Goal: Task Accomplishment & Management: Manage account settings

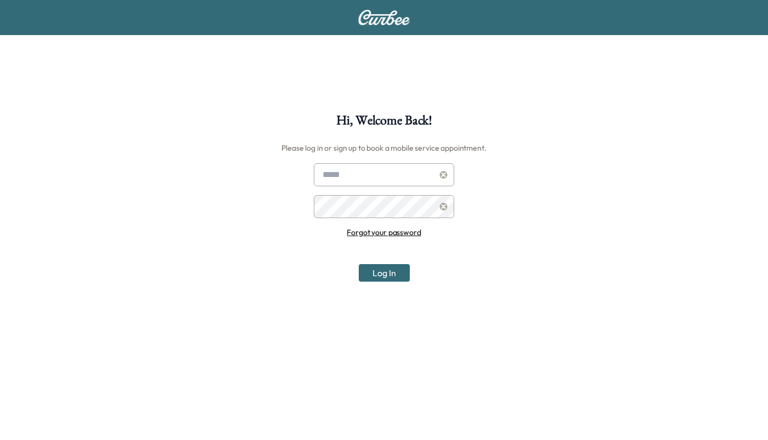
type input "**********"
click at [378, 269] on button "Log In" at bounding box center [384, 273] width 51 height 18
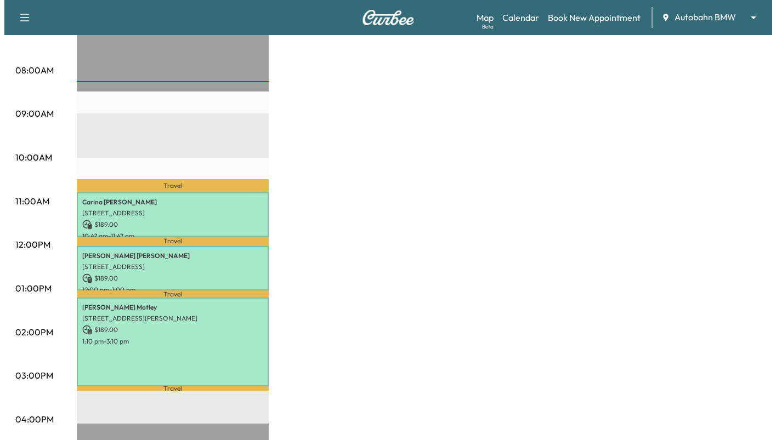
scroll to position [274, 0]
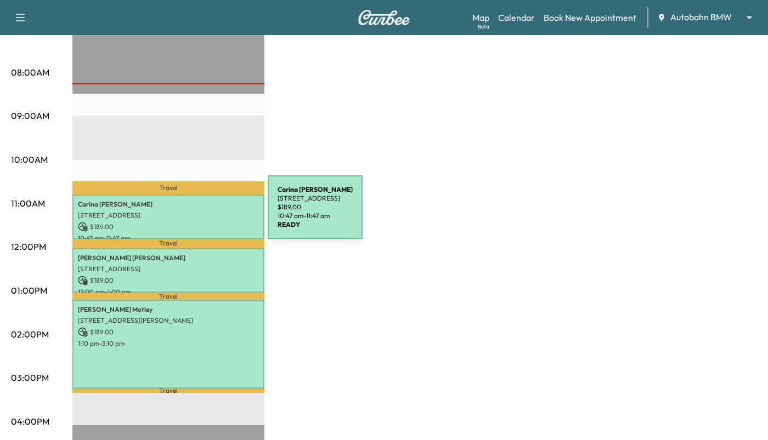
click at [185, 214] on p "[STREET_ADDRESS]" at bounding box center [168, 215] width 181 height 9
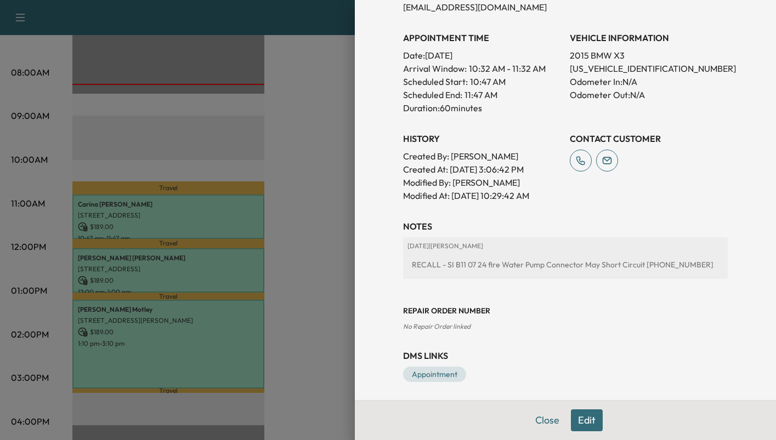
scroll to position [286, 0]
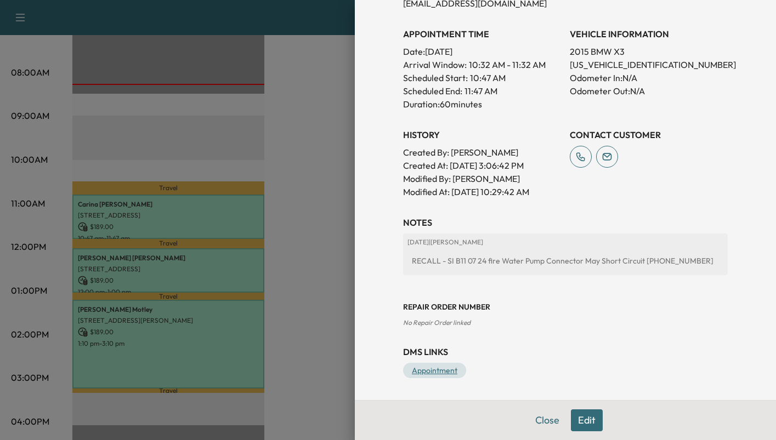
click at [422, 367] on link "Appointment" at bounding box center [434, 370] width 63 height 15
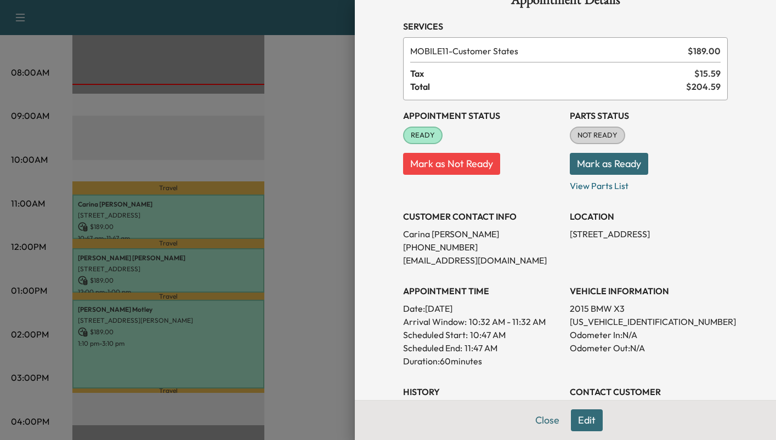
scroll to position [0, 0]
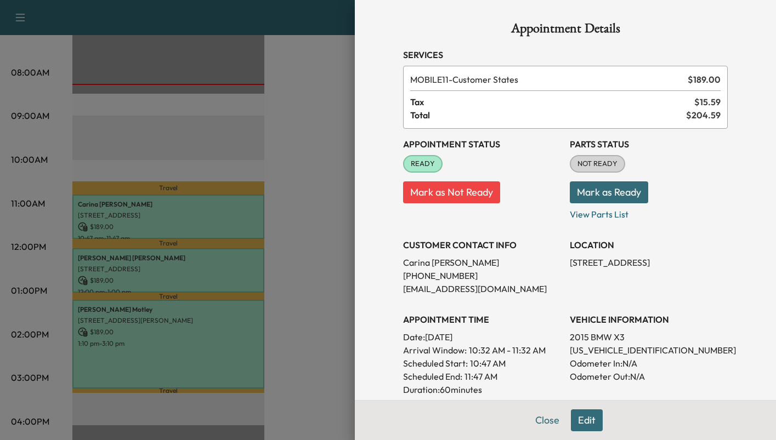
click at [602, 187] on button "Mark as Ready" at bounding box center [609, 192] width 78 height 22
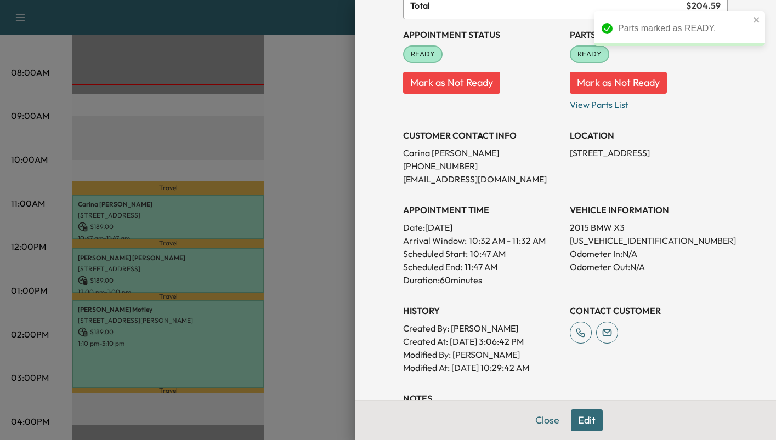
scroll to position [286, 0]
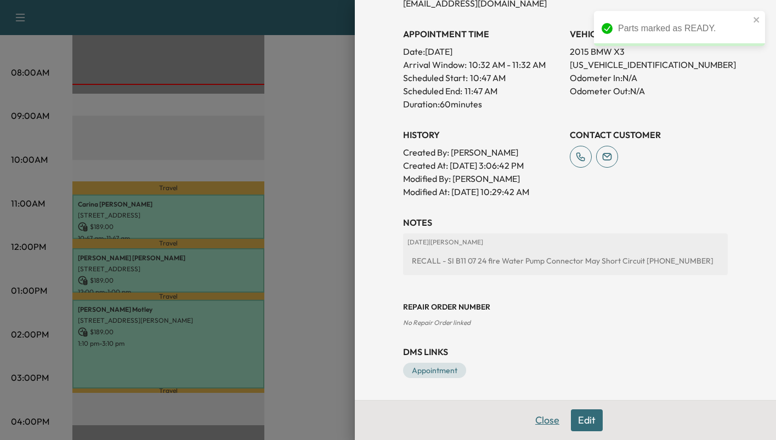
click at [536, 419] on button "Close" at bounding box center [547, 421] width 38 height 22
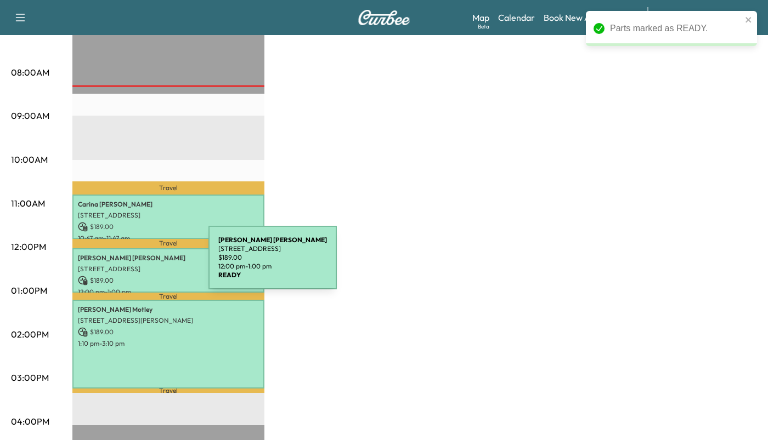
click at [126, 265] on p "[STREET_ADDRESS]" at bounding box center [168, 269] width 181 height 9
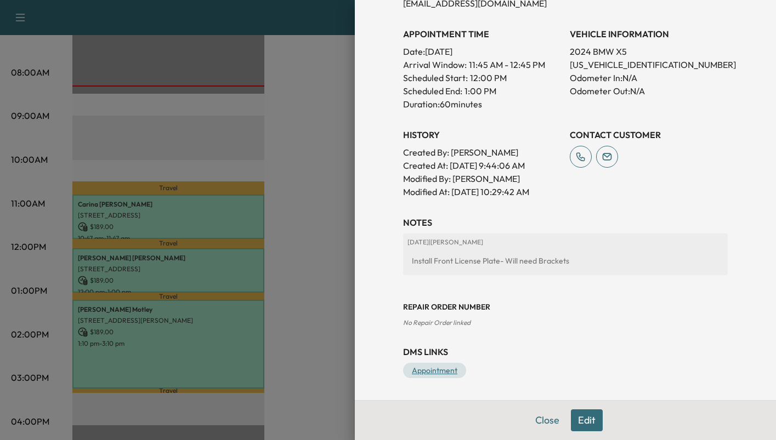
click at [427, 370] on link "Appointment" at bounding box center [434, 370] width 63 height 15
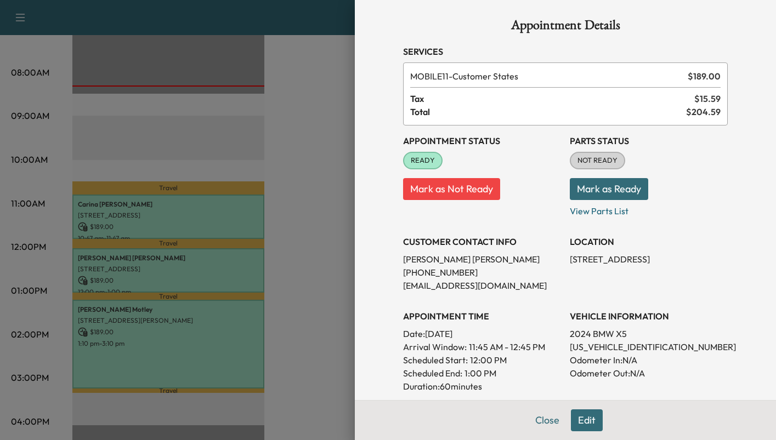
scroll to position [0, 0]
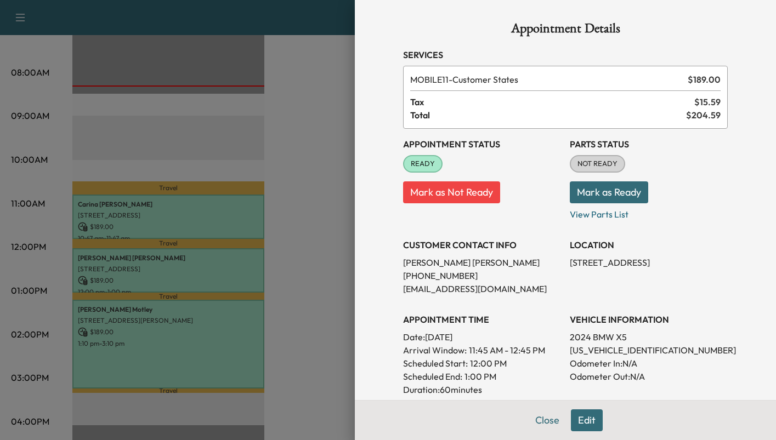
click at [609, 199] on button "Mark as Ready" at bounding box center [609, 192] width 78 height 22
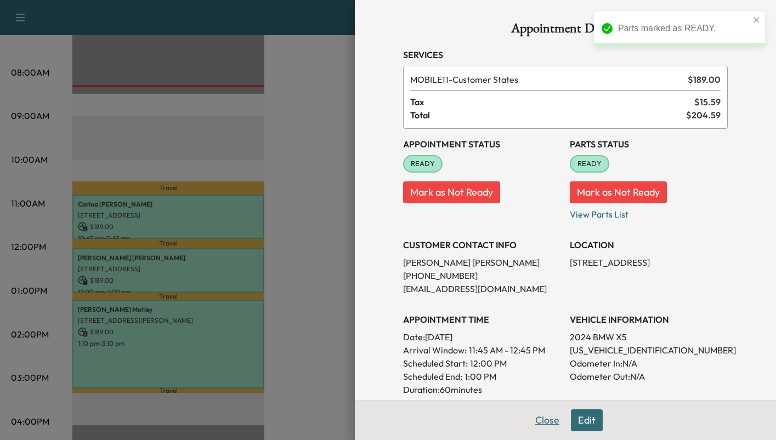
click at [540, 425] on button "Close" at bounding box center [547, 421] width 38 height 22
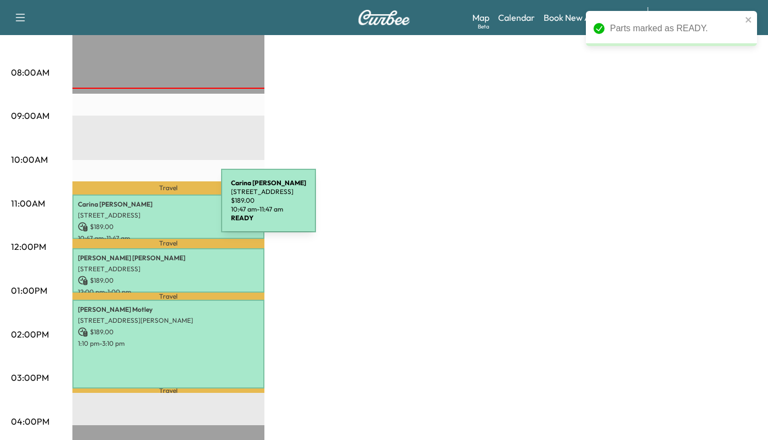
click at [139, 207] on div "[PERSON_NAME] [STREET_ADDRESS] $ 189.00 10:47 am - 11:47 am" at bounding box center [168, 217] width 192 height 44
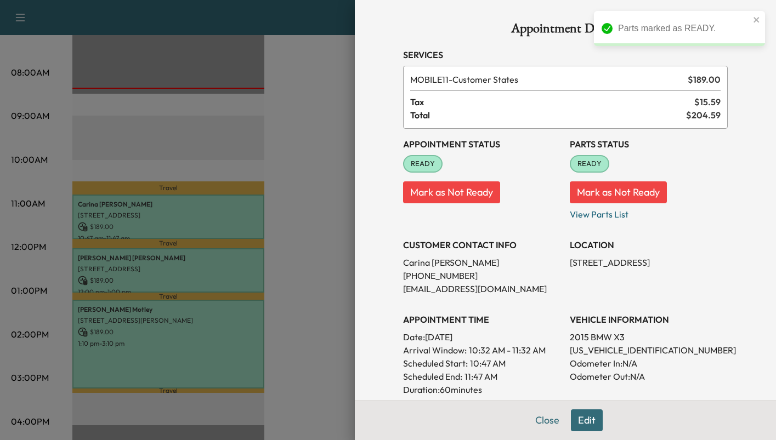
drag, startPoint x: 531, startPoint y: 423, endPoint x: 460, endPoint y: 414, distance: 71.2
click at [529, 423] on button "Close" at bounding box center [547, 421] width 38 height 22
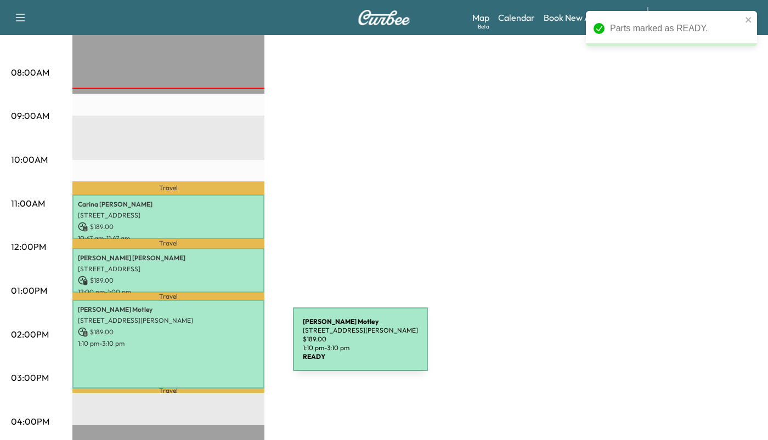
click at [211, 346] on div "[PERSON_NAME] [STREET_ADDRESS][PERSON_NAME] $ 189.00 1:10 pm - 3:10 pm" at bounding box center [168, 344] width 192 height 89
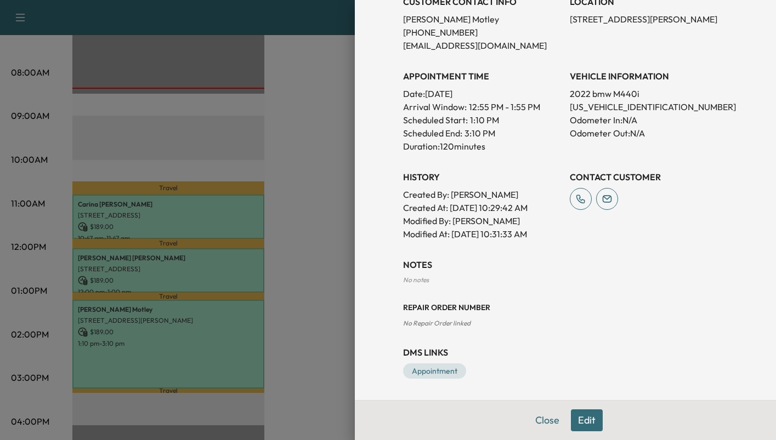
scroll to position [244, 0]
click at [435, 372] on link "Appointment" at bounding box center [434, 370] width 63 height 15
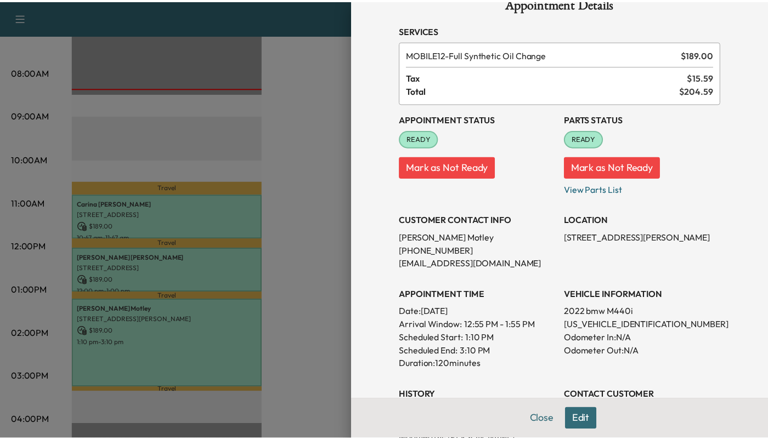
scroll to position [0, 0]
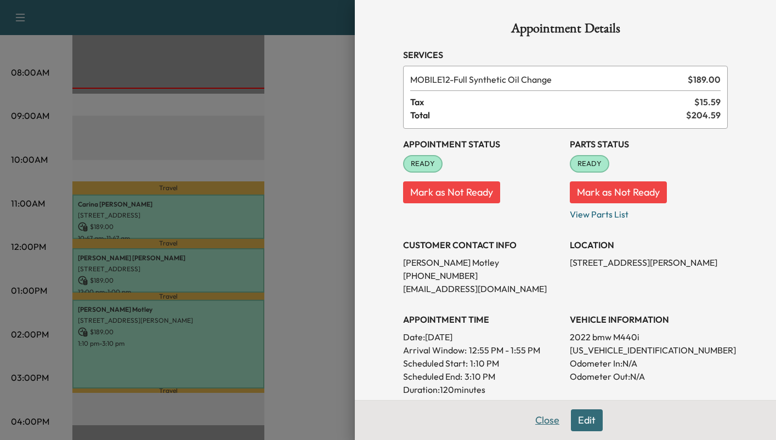
click at [528, 417] on button "Close" at bounding box center [547, 421] width 38 height 22
